Goal: Navigation & Orientation: Find specific page/section

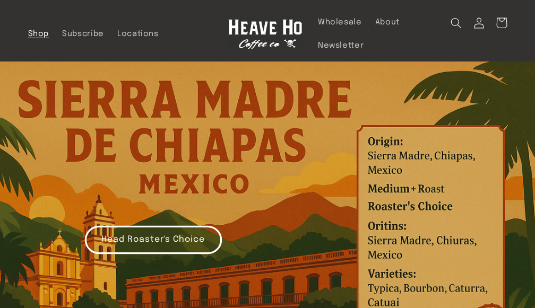
click at [42, 34] on span "Shop" at bounding box center [38, 34] width 21 height 10
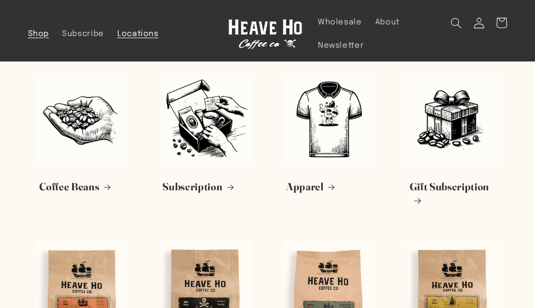
click at [143, 37] on span "Locations" at bounding box center [137, 34] width 41 height 10
